Goal: Information Seeking & Learning: Learn about a topic

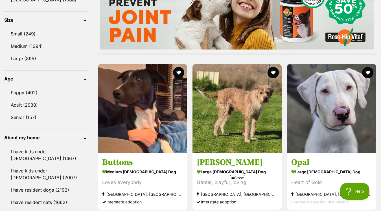
scroll to position [524, 0]
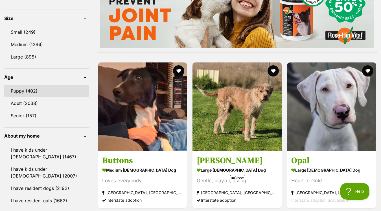
click at [25, 90] on link "Puppy (402)" at bounding box center [46, 91] width 85 height 12
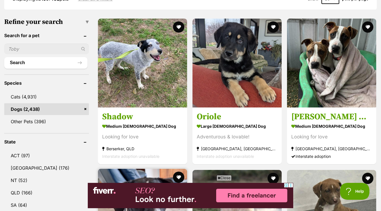
scroll to position [167, 0]
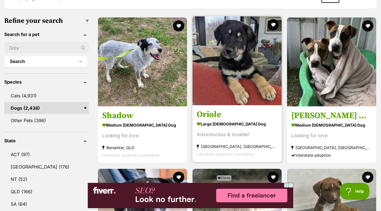
click at [216, 76] on img at bounding box center [236, 60] width 89 height 89
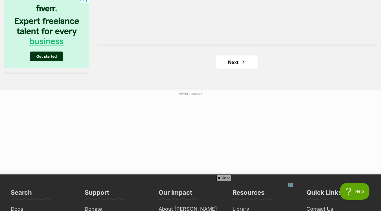
scroll to position [1474, 0]
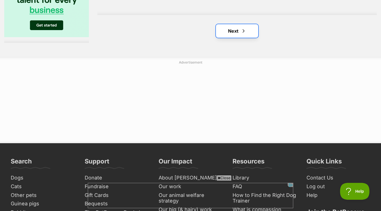
click at [249, 33] on link "Next" at bounding box center [237, 31] width 42 height 14
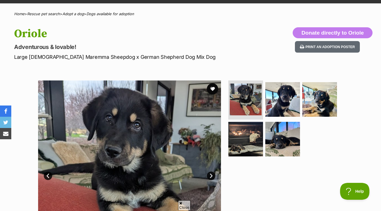
scroll to position [47, 0]
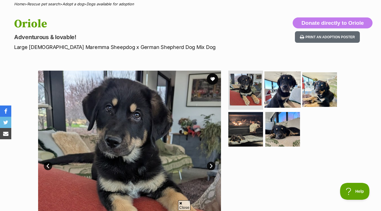
click at [289, 89] on img at bounding box center [282, 89] width 36 height 36
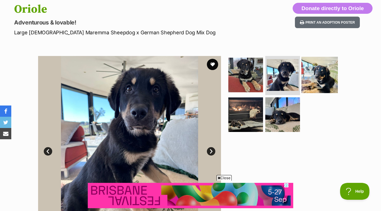
scroll to position [0, 0]
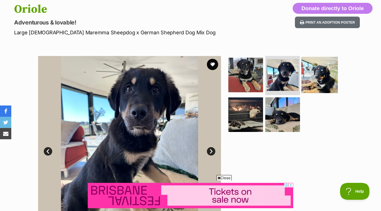
click at [316, 80] on img at bounding box center [319, 75] width 36 height 36
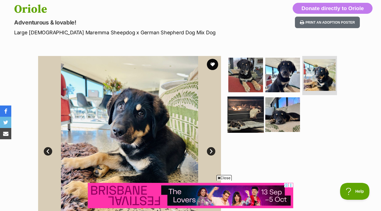
click at [248, 118] on img at bounding box center [245, 115] width 36 height 36
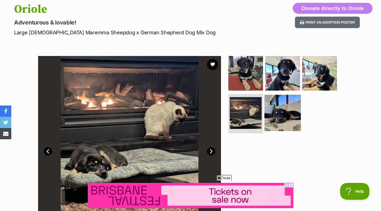
click at [283, 111] on img at bounding box center [282, 113] width 36 height 36
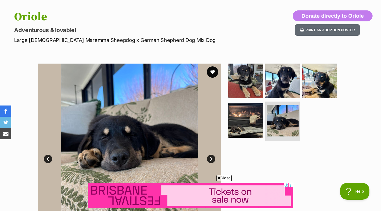
scroll to position [52, 0]
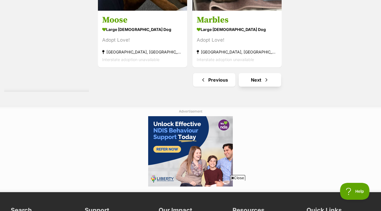
scroll to position [1431, 0]
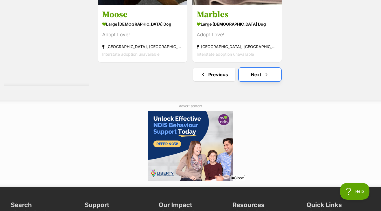
click at [259, 76] on link "Next" at bounding box center [260, 75] width 42 height 14
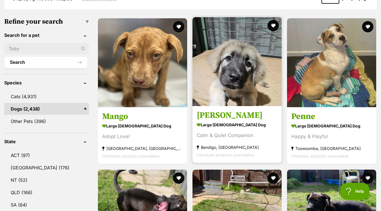
click at [252, 70] on img at bounding box center [236, 61] width 89 height 89
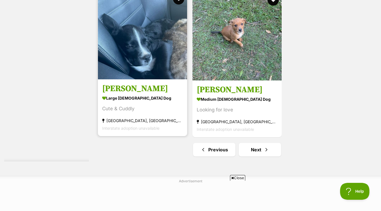
scroll to position [1359, 0]
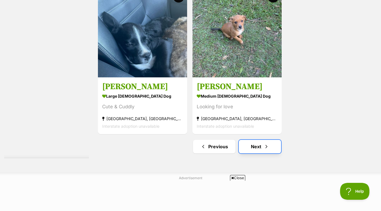
click at [262, 151] on link "Next" at bounding box center [260, 147] width 42 height 14
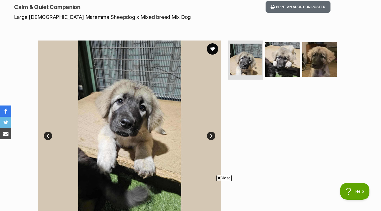
scroll to position [50, 0]
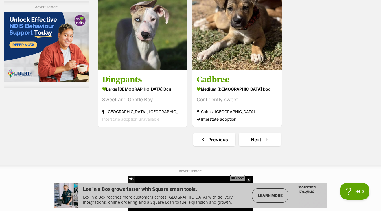
scroll to position [1389, 0]
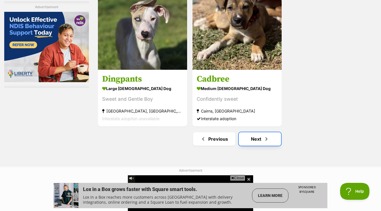
click at [258, 144] on link "Next" at bounding box center [260, 140] width 42 height 14
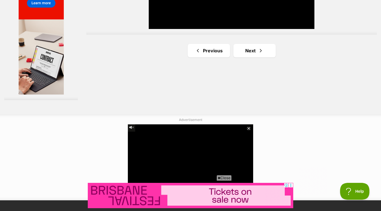
scroll to position [1081, 0]
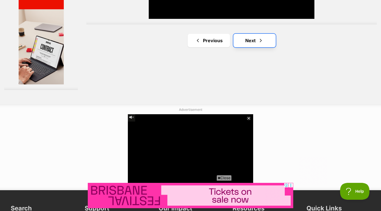
click at [249, 41] on link "Next" at bounding box center [254, 41] width 42 height 14
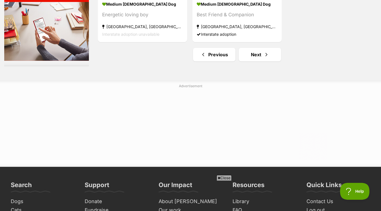
scroll to position [1454, 0]
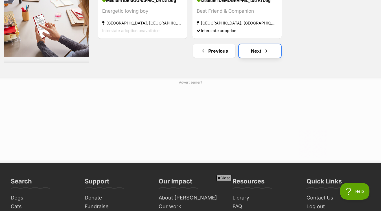
click at [266, 50] on span "Next page" at bounding box center [266, 51] width 6 height 7
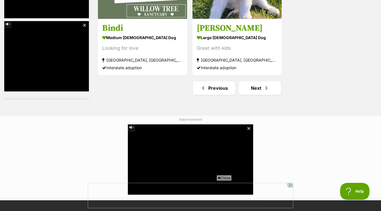
scroll to position [1449, 0]
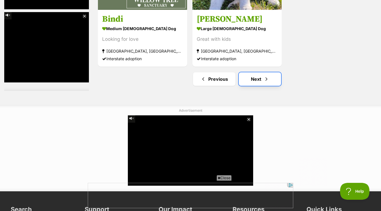
click at [257, 84] on link "Next" at bounding box center [260, 79] width 42 height 14
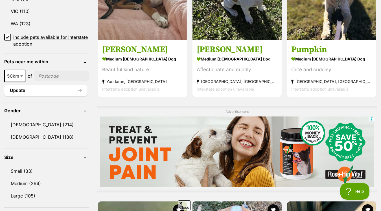
click at [42, 76] on input"] "postcode" at bounding box center [61, 76] width 54 height 11
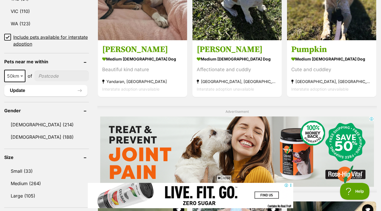
type input"] "4221"
click at [62, 91] on button "Update" at bounding box center [45, 90] width 83 height 11
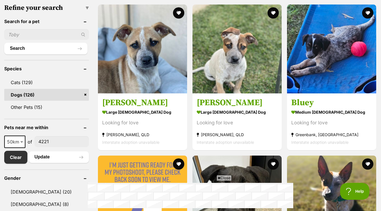
scroll to position [179, 0]
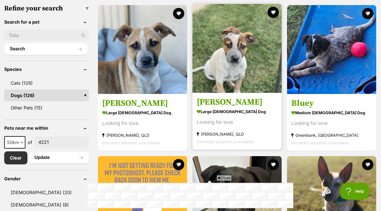
click at [214, 80] on img at bounding box center [236, 48] width 89 height 89
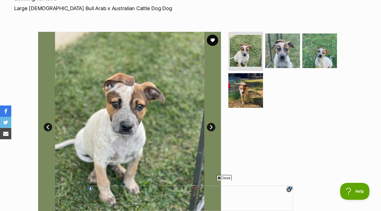
scroll to position [82, 0]
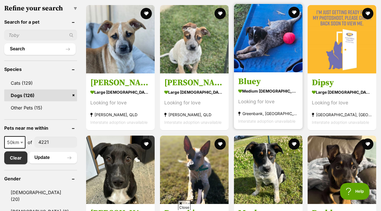
click at [273, 44] on img at bounding box center [268, 38] width 69 height 69
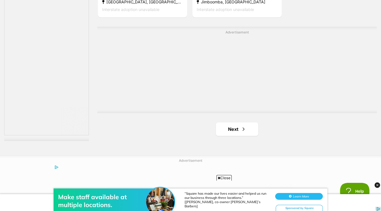
scroll to position [1383, 0]
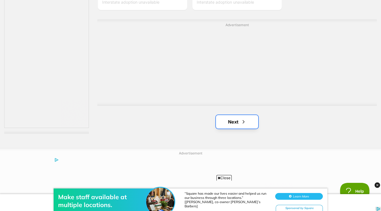
click at [238, 120] on link "Next" at bounding box center [237, 122] width 42 height 14
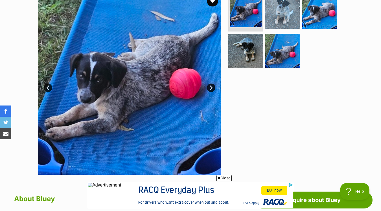
scroll to position [118, 0]
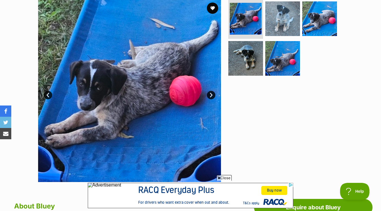
click at [209, 94] on link "Next" at bounding box center [211, 95] width 8 height 8
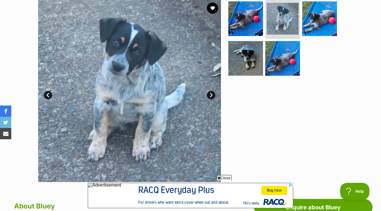
click at [209, 94] on link "Next" at bounding box center [211, 95] width 8 height 8
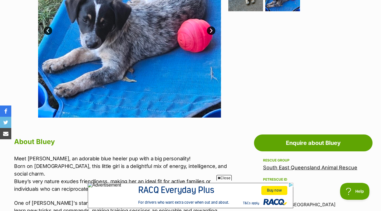
scroll to position [183, 0]
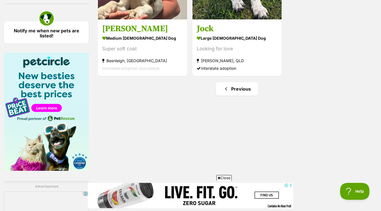
scroll to position [662, 0]
